Goal: Navigation & Orientation: Find specific page/section

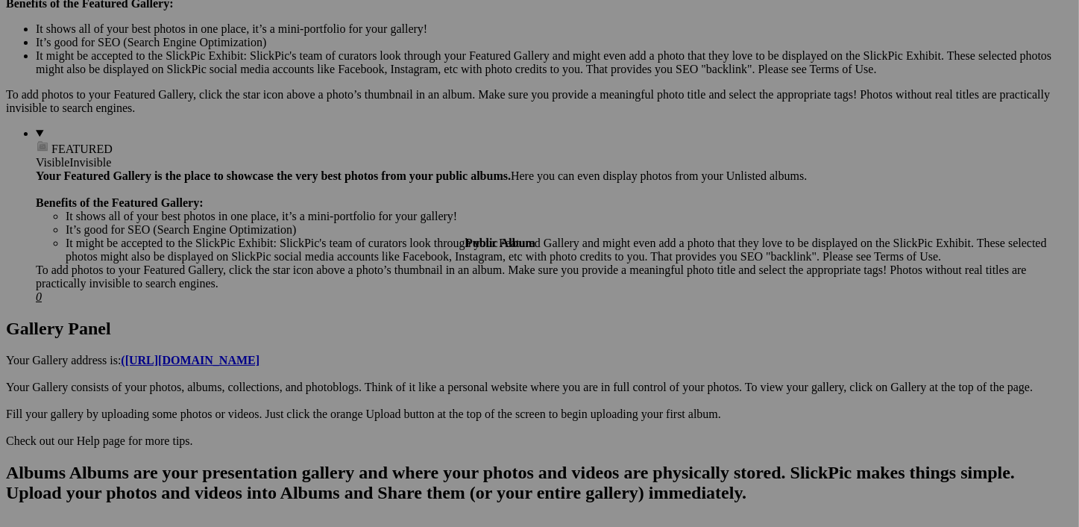
scroll to position [504, 0]
